Goal: Information Seeking & Learning: Check status

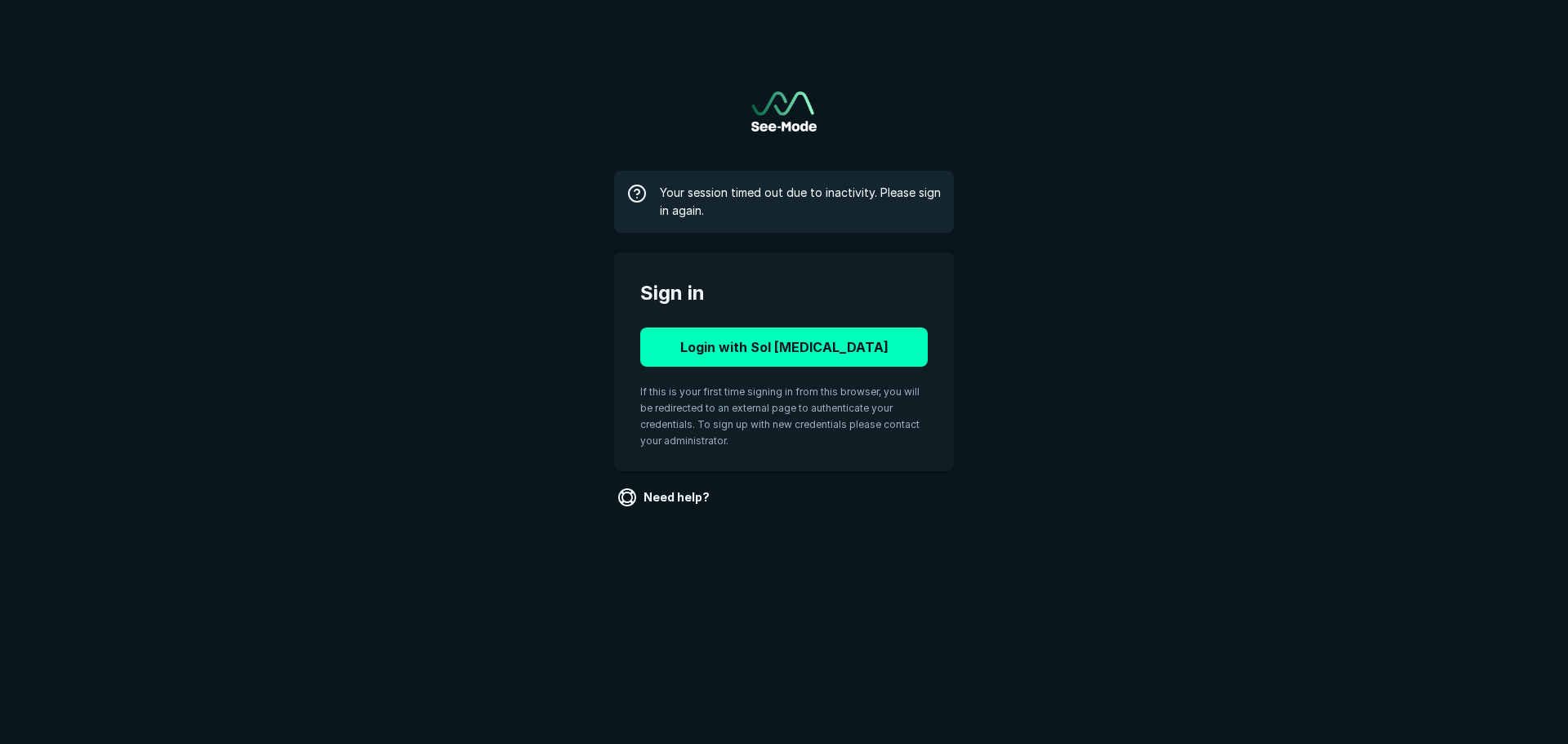
click at [725, 346] on button "Login with Sol [MEDICAL_DATA]" at bounding box center [784, 347] width 288 height 40
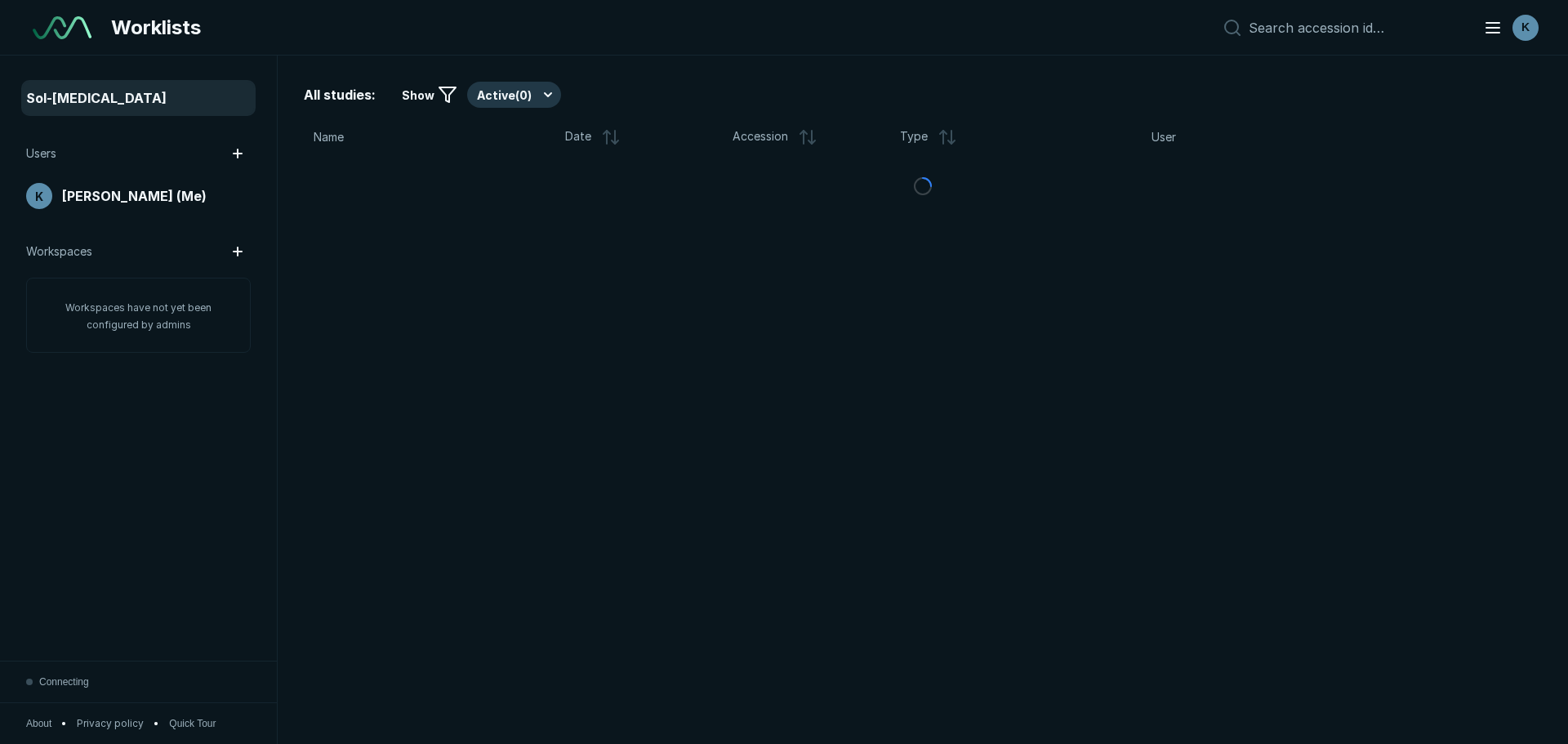
scroll to position [5161, 9157]
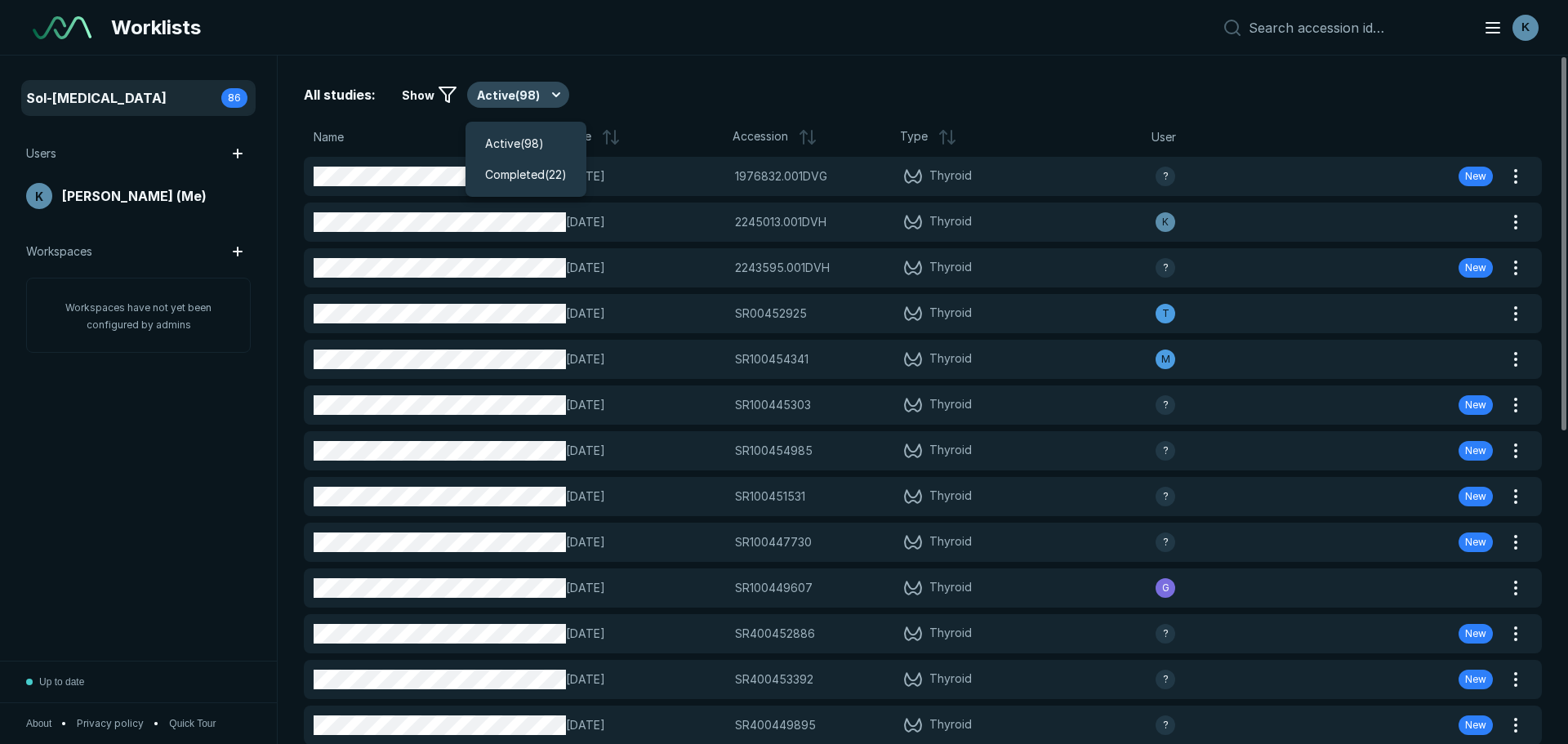
click at [525, 82] on button "Active ( 98 )" at bounding box center [518, 95] width 102 height 26
click at [518, 176] on span "Completed ( 22 )" at bounding box center [525, 174] width 82 height 18
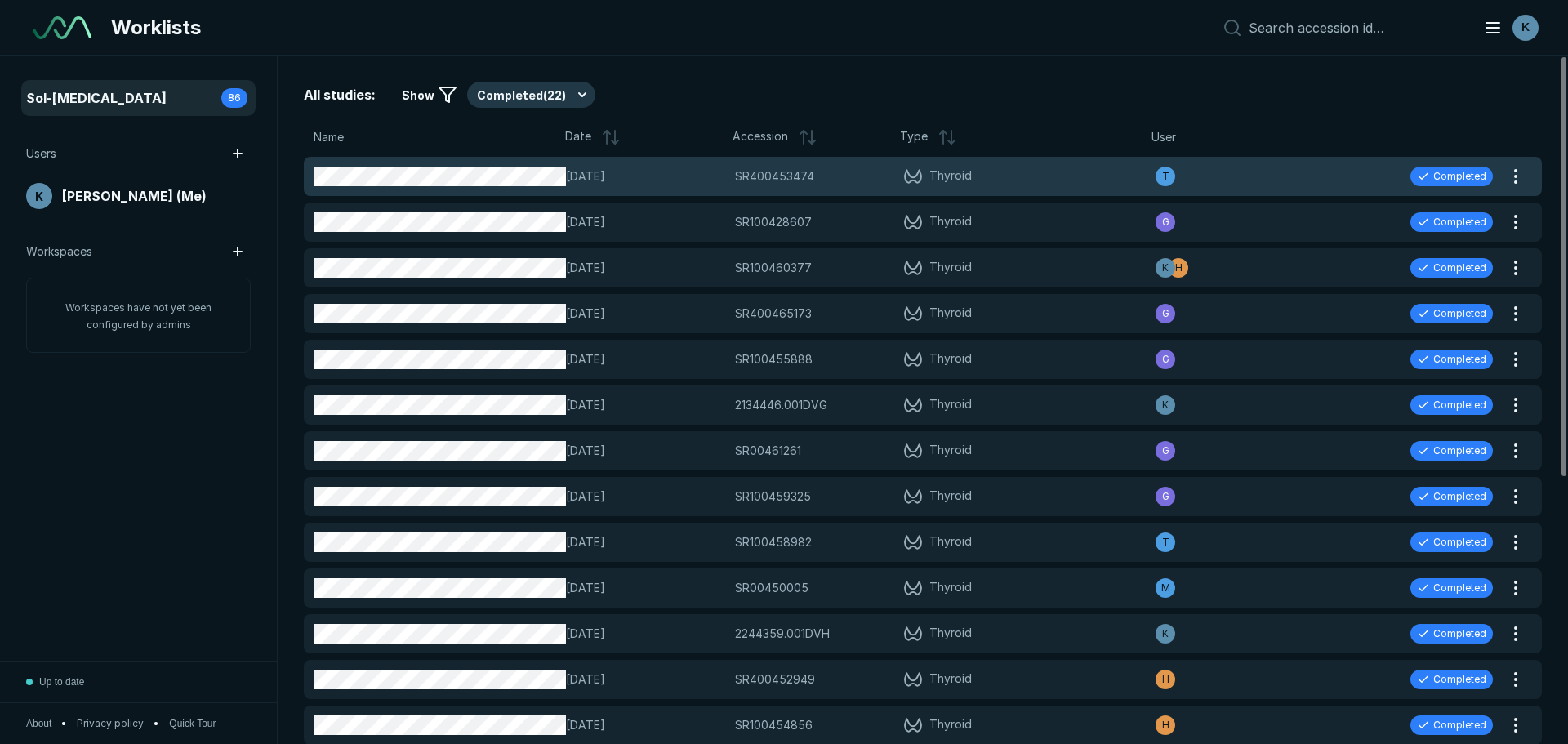
click at [626, 174] on span "15-OCT-2025" at bounding box center [645, 175] width 158 height 18
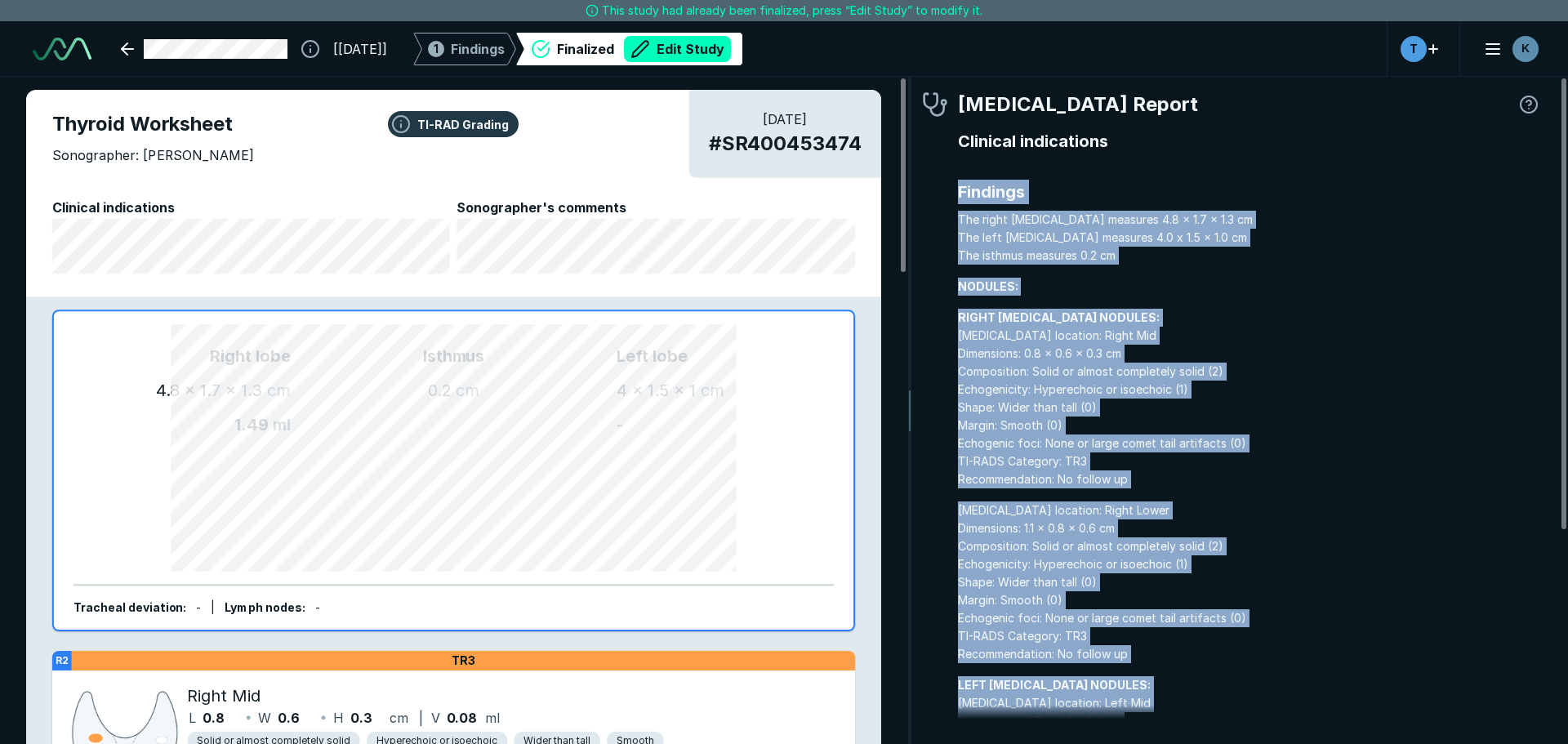
drag, startPoint x: 1232, startPoint y: 657, endPoint x: 944, endPoint y: 186, distance: 552.1
click at [944, 186] on div "Radiologist Report Clinical indications Findings The right lobe measures 4.8 x …" at bounding box center [1232, 564] width 620 height 949
copy div "Findings The right lobe measures 4.8 x 1.7 x 1.3 cm The left lobe measures 4.0 …"
click at [127, 40] on link at bounding box center [204, 49] width 186 height 33
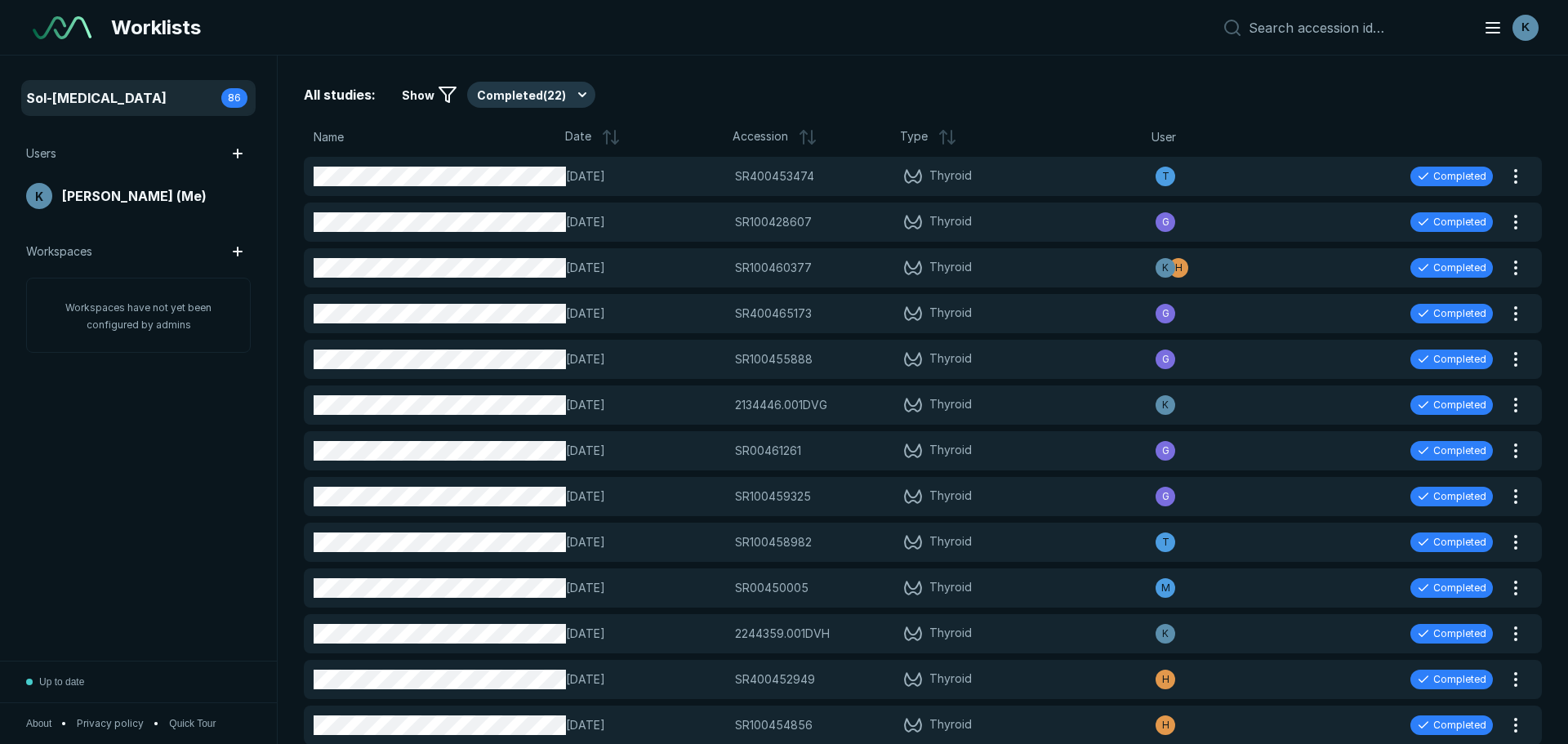
scroll to position [4900, 7646]
